Goal: Check status: Check status

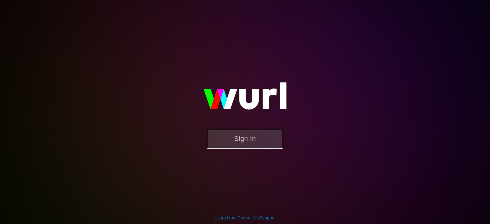
click at [260, 143] on button "Sign In" at bounding box center [245, 139] width 77 height 20
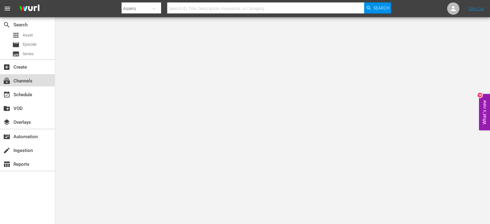
click at [28, 82] on div "subscriptions Channels" at bounding box center [17, 80] width 34 height 6
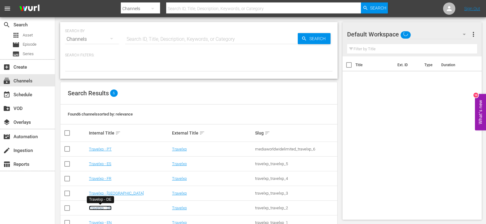
click at [103, 207] on link "Travelxp - DE" at bounding box center [100, 208] width 23 height 5
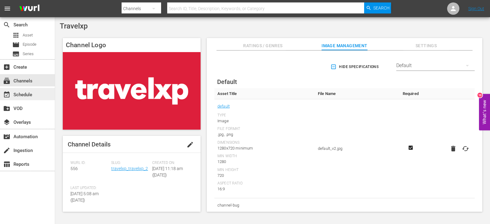
click at [27, 91] on div "event_available Schedule" at bounding box center [17, 94] width 34 height 6
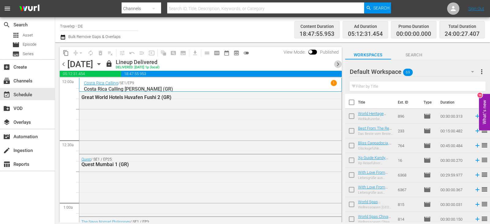
click at [336, 63] on span "chevron_right" at bounding box center [338, 64] width 8 height 8
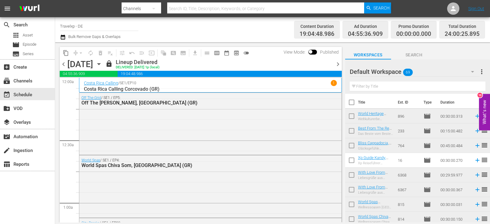
click at [336, 63] on span "chevron_right" at bounding box center [338, 64] width 8 height 8
